Goal: Find specific page/section: Find specific page/section

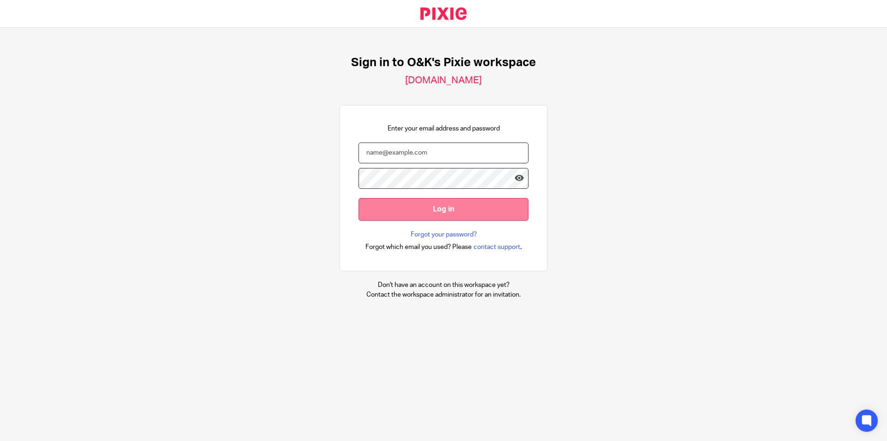
type input "[EMAIL_ADDRESS][DOMAIN_NAME]"
click at [422, 211] on input "Log in" at bounding box center [444, 209] width 170 height 23
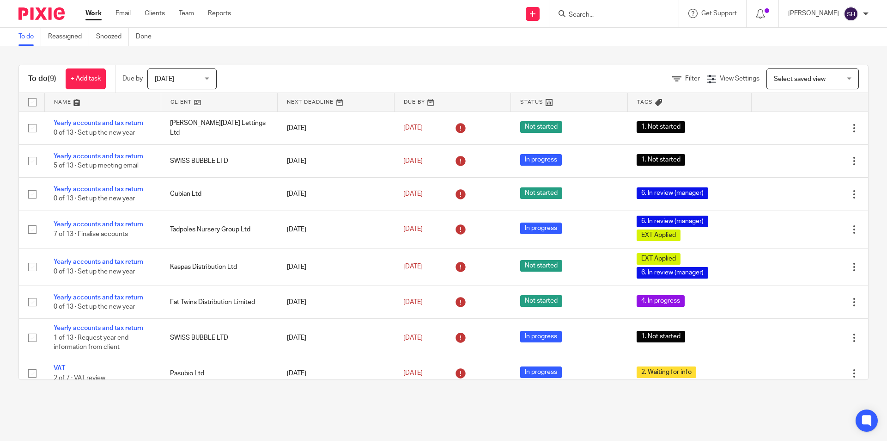
click at [569, 10] on div at bounding box center [613, 14] width 108 height 12
click at [581, 19] on input "Search" at bounding box center [609, 15] width 83 height 8
type input "tad"
click at [596, 47] on link at bounding box center [644, 39] width 156 height 21
